Goal: Transaction & Acquisition: Purchase product/service

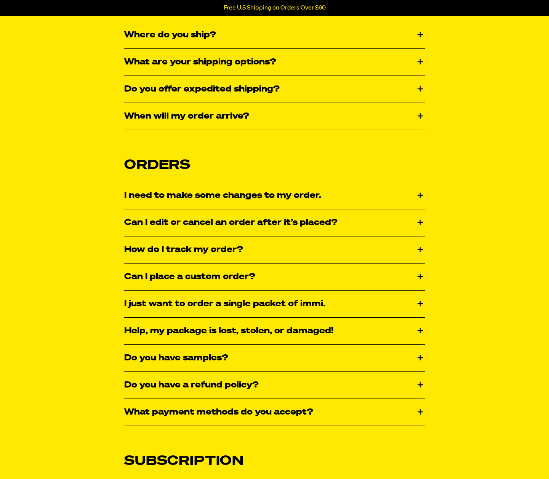
scroll to position [193, 0]
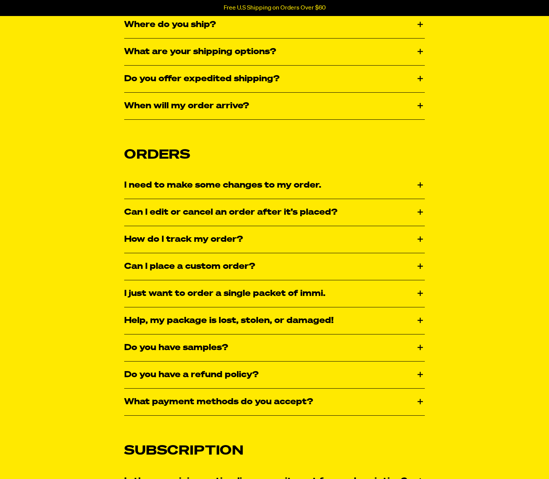
click at [239, 376] on div "Do you have a refund policy?" at bounding box center [274, 374] width 301 height 27
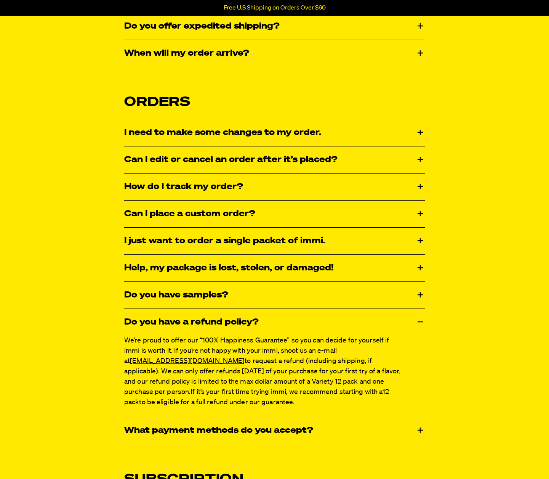
scroll to position [252, 0]
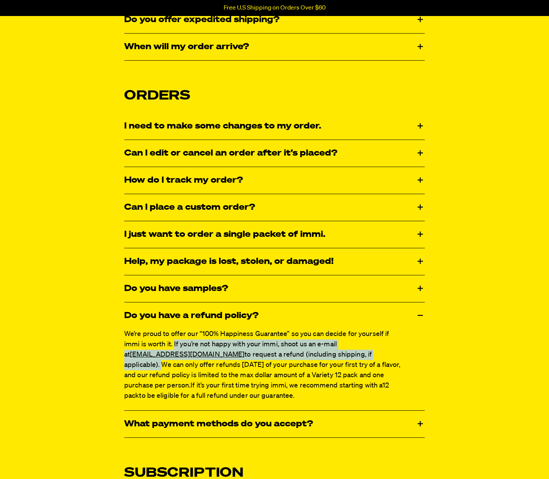
drag, startPoint x: 158, startPoint y: 345, endPoint x: 281, endPoint y: 359, distance: 123.5
click at [281, 359] on span "We’re proud to offer our “100% Happiness Guarantee” so you can decide for yours…" at bounding box center [262, 360] width 276 height 58
copy span "If you’re not happy with your immi, shoot us an e-mail at [EMAIL_ADDRESS][DOMAI…"
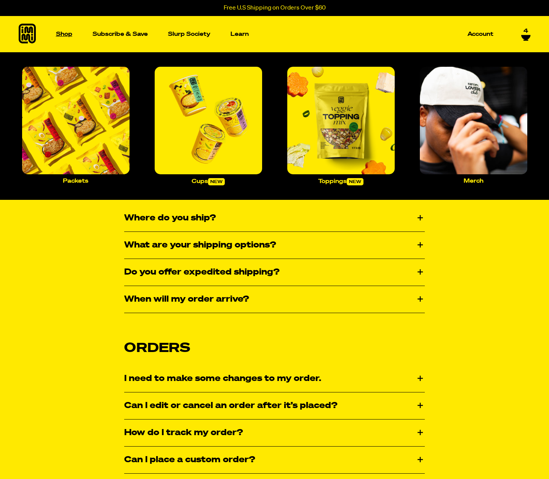
click at [67, 35] on p "Shop" at bounding box center [64, 34] width 16 height 6
click at [85, 96] on img "Main navigation" at bounding box center [76, 121] width 108 height 108
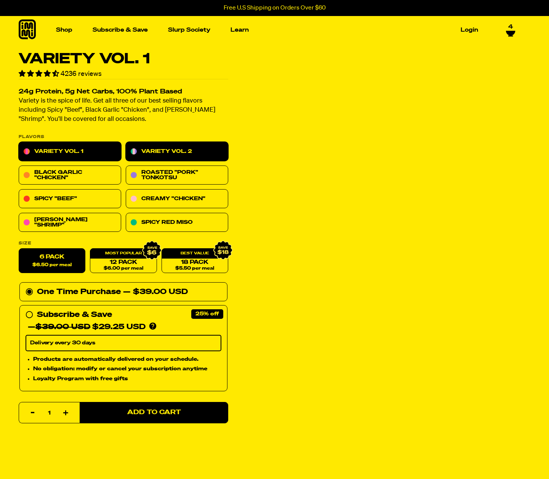
click at [157, 146] on link "Variety Vol. 2" at bounding box center [177, 151] width 103 height 19
